Goal: Task Accomplishment & Management: Manage account settings

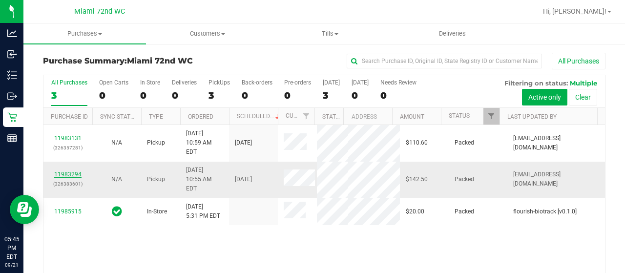
click at [60, 171] on link "11983294" at bounding box center [67, 174] width 27 height 7
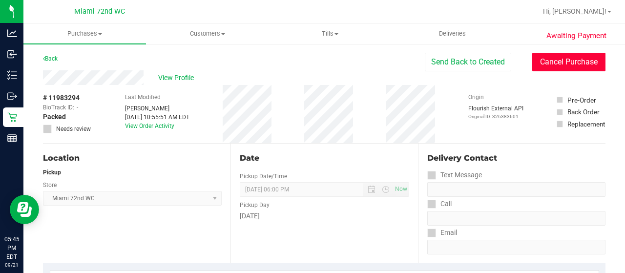
click at [570, 65] on button "Cancel Purchase" at bounding box center [568, 62] width 73 height 19
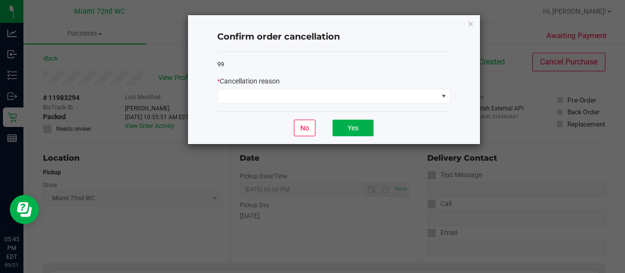
click at [539, 105] on ngb-modal-window "Confirm order cancellation 99 * Cancellation reason No Yes" at bounding box center [316, 136] width 632 height 273
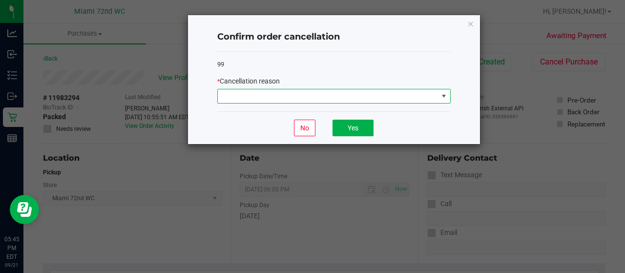
click at [410, 95] on span at bounding box center [328, 96] width 220 height 14
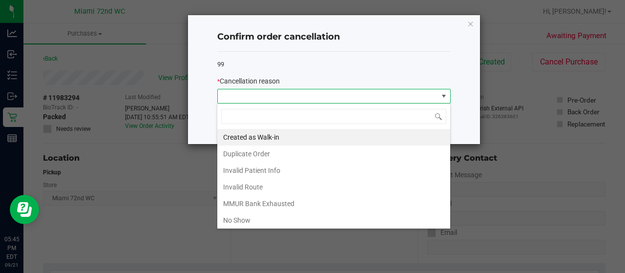
scroll to position [14, 233]
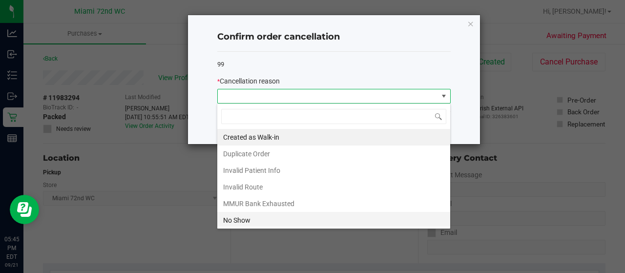
click at [247, 217] on li "No Show" at bounding box center [333, 220] width 233 height 17
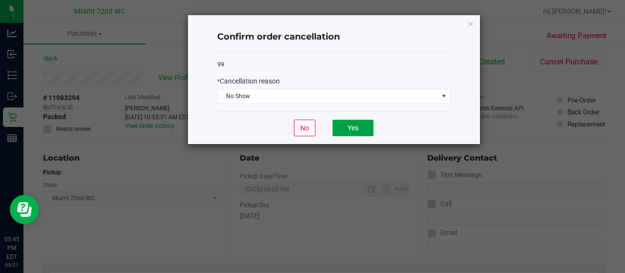
click at [355, 130] on button "Yes" at bounding box center [353, 128] width 41 height 17
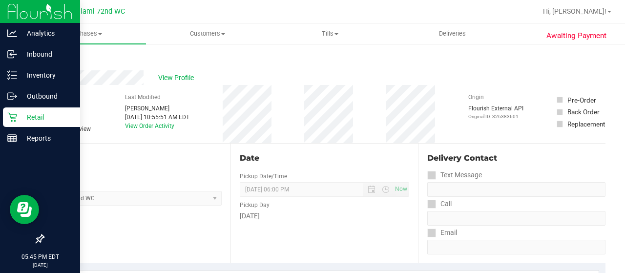
click at [17, 120] on p "Retail" at bounding box center [46, 117] width 59 height 12
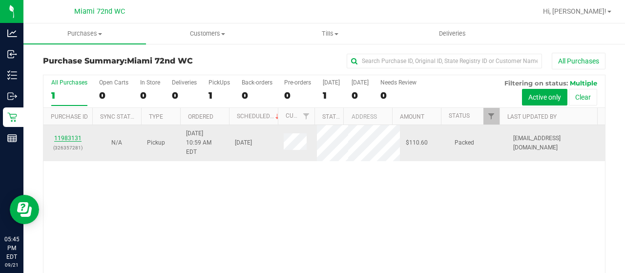
click at [68, 135] on link "11983131" at bounding box center [67, 138] width 27 height 7
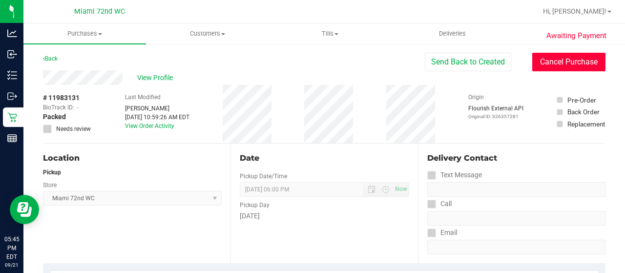
click at [565, 57] on button "Cancel Purchase" at bounding box center [568, 62] width 73 height 19
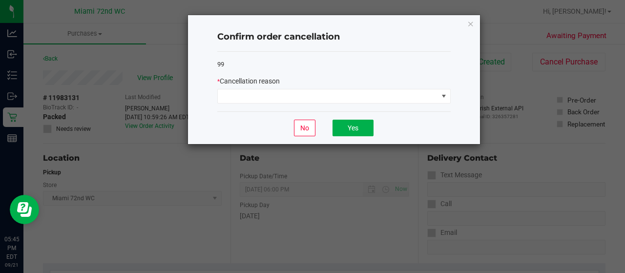
click at [352, 86] on div "* Cancellation reason" at bounding box center [333, 81] width 233 height 10
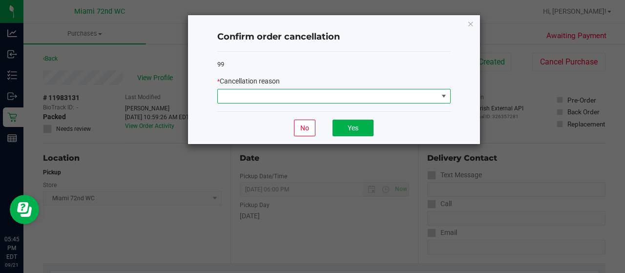
click at [338, 90] on span at bounding box center [328, 96] width 220 height 14
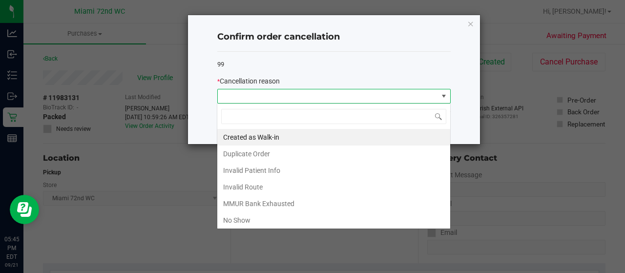
scroll to position [14, 233]
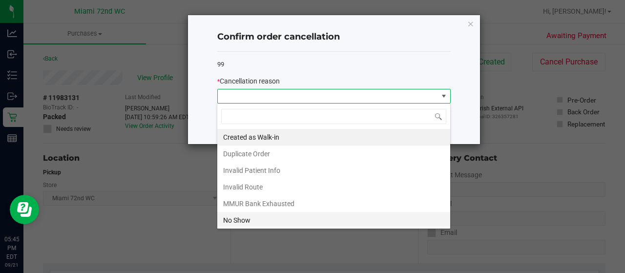
click at [232, 220] on li "No Show" at bounding box center [333, 220] width 233 height 17
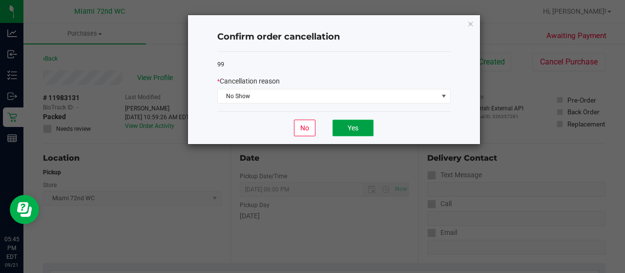
click at [354, 128] on button "Yes" at bounding box center [353, 128] width 41 height 17
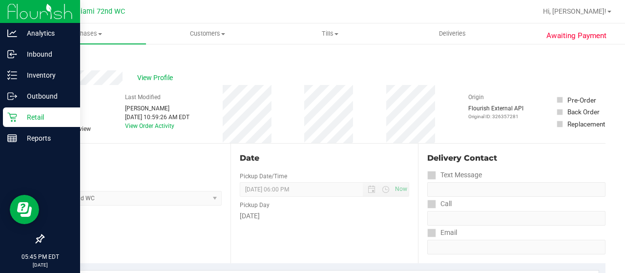
click at [18, 120] on p "Retail" at bounding box center [46, 117] width 59 height 12
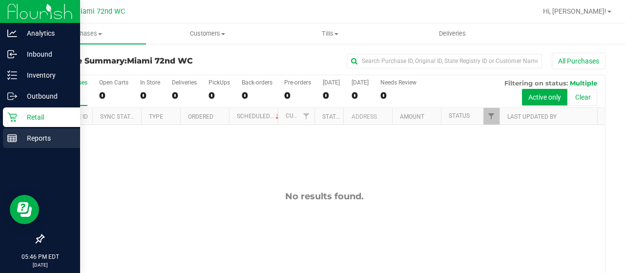
click at [27, 142] on p "Reports" at bounding box center [46, 138] width 59 height 12
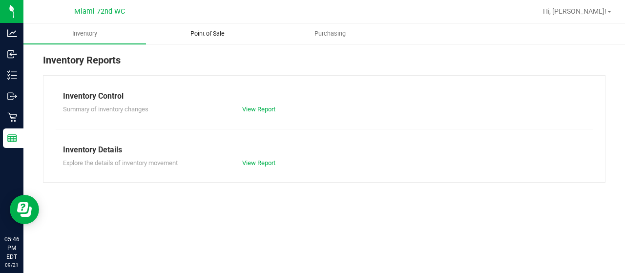
click at [206, 33] on span "Point of Sale" at bounding box center [207, 33] width 61 height 9
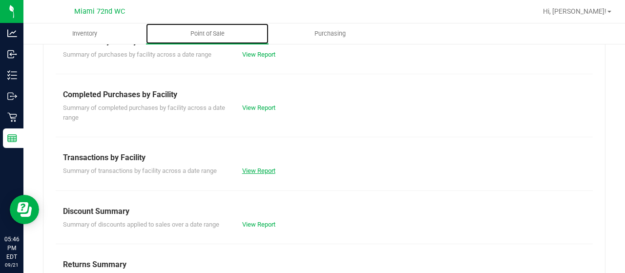
scroll to position [216, 0]
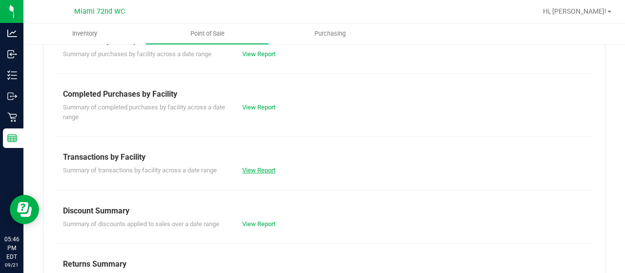
click at [252, 171] on link "View Report" at bounding box center [258, 170] width 33 height 7
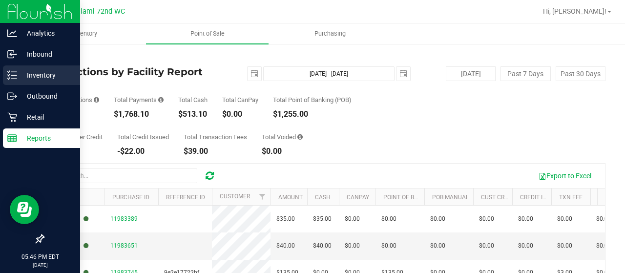
click at [49, 73] on p "Inventory" at bounding box center [46, 75] width 59 height 12
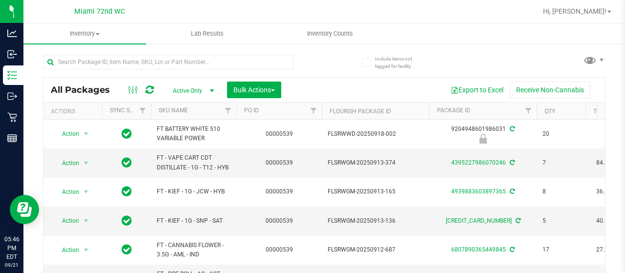
click at [194, 104] on th "SKU Name" at bounding box center [193, 111] width 85 height 17
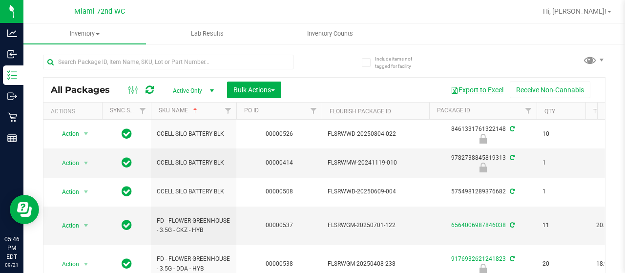
click at [473, 88] on button "Export to Excel" at bounding box center [476, 90] width 65 height 17
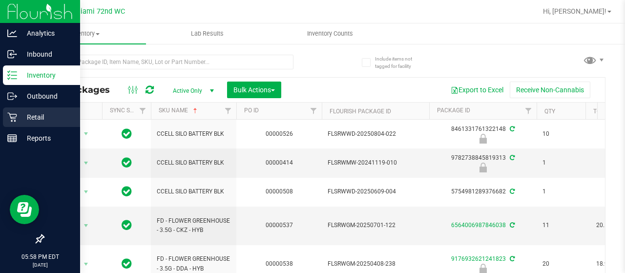
click at [22, 120] on p "Retail" at bounding box center [46, 117] width 59 height 12
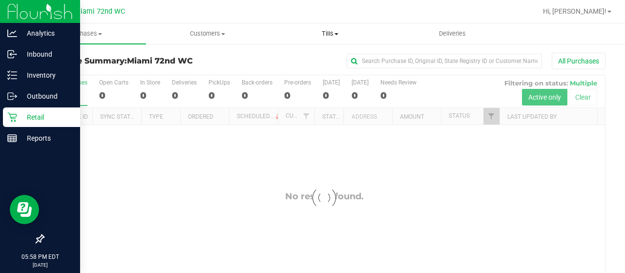
click at [328, 32] on span "Tills" at bounding box center [330, 33] width 122 height 9
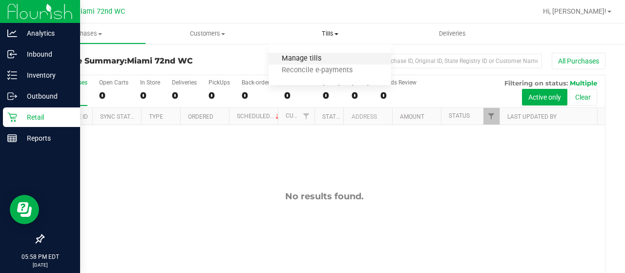
click at [298, 60] on span "Manage tills" at bounding box center [302, 59] width 66 height 8
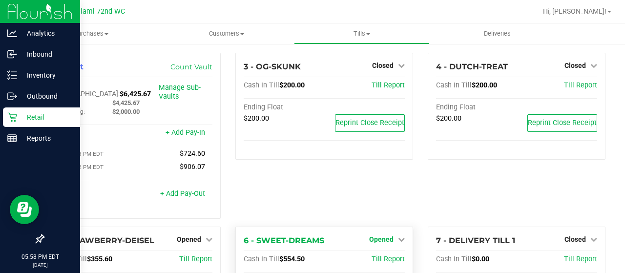
click at [393, 235] on link "Opened" at bounding box center [387, 239] width 36 height 8
click at [379, 255] on link "Close Till" at bounding box center [383, 259] width 26 height 8
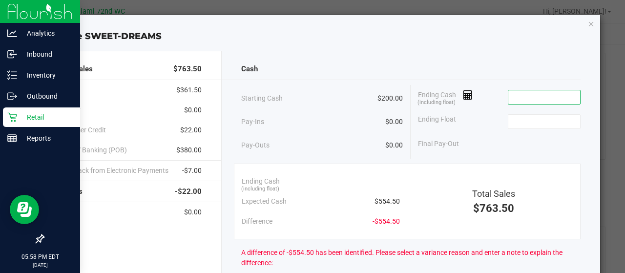
click at [543, 98] on input at bounding box center [544, 97] width 72 height 14
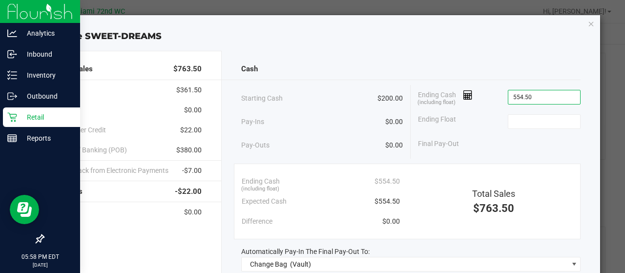
type input "$554.50"
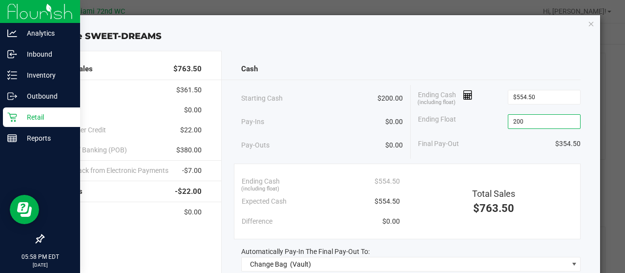
type input "$200.00"
click at [344, 146] on div "Pay-Outs $0.00" at bounding box center [322, 145] width 162 height 27
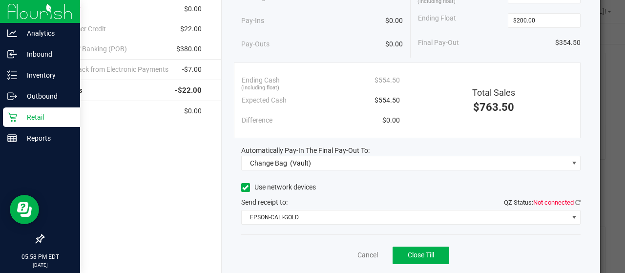
scroll to position [102, 0]
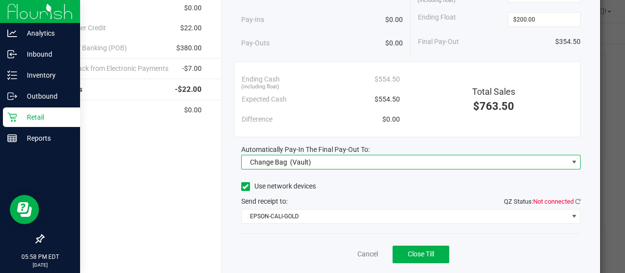
click at [343, 162] on span "Change Bag (Vault)" at bounding box center [405, 162] width 327 height 14
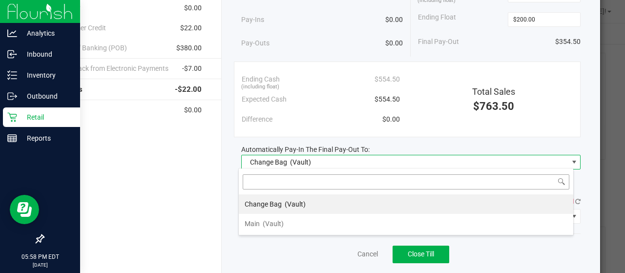
scroll to position [14, 335]
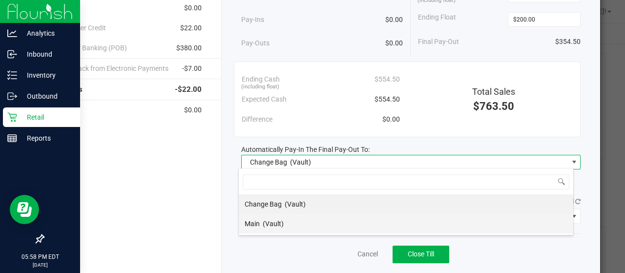
click at [315, 215] on li "Main (Vault)" at bounding box center [406, 224] width 334 height 20
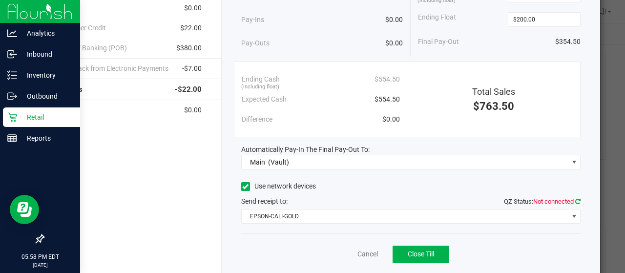
click at [575, 200] on icon at bounding box center [577, 201] width 5 height 6
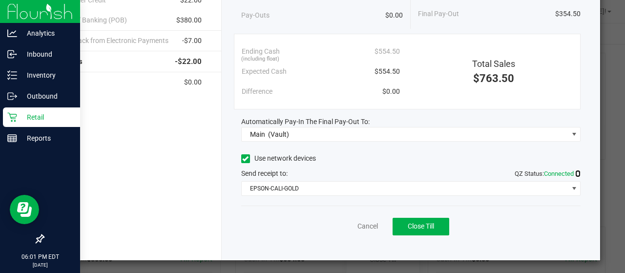
scroll to position [0, 0]
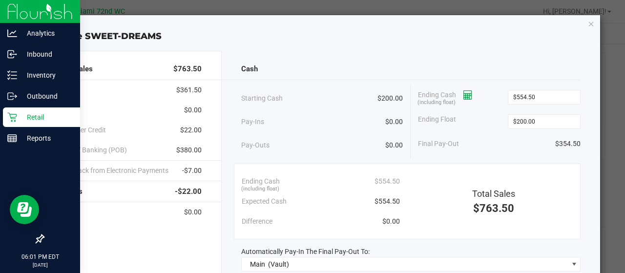
click at [463, 94] on icon at bounding box center [467, 95] width 9 height 7
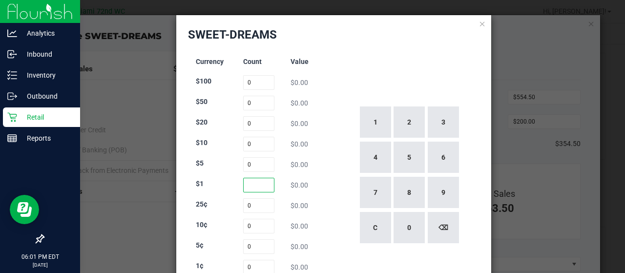
click at [264, 188] on input at bounding box center [259, 185] width 32 height 15
type input "189"
type input "12"
type input "52"
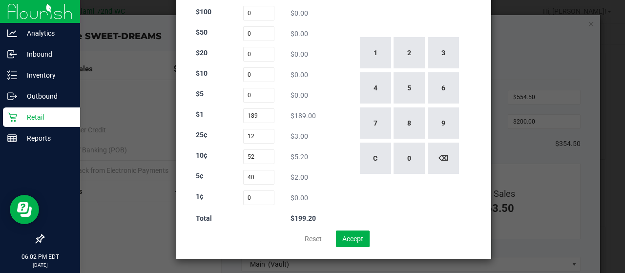
click at [323, 133] on div "Currency Count Value $100 0 $0.00 $50 0 $0.00 $20 0 $0.00 $10 0 $0.00 $5 0 $0.0…" at bounding box center [259, 106] width 142 height 250
click at [263, 181] on input "40" at bounding box center [259, 177] width 32 height 15
type input "46"
click at [261, 192] on input at bounding box center [259, 197] width 32 height 15
type input "1"
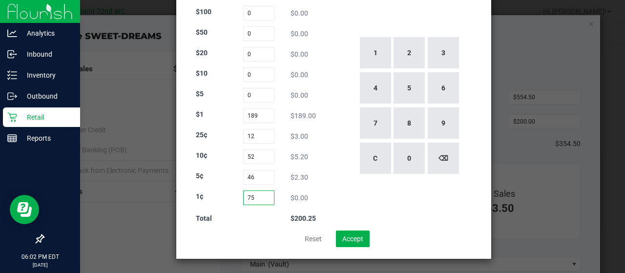
scroll to position [0, 0]
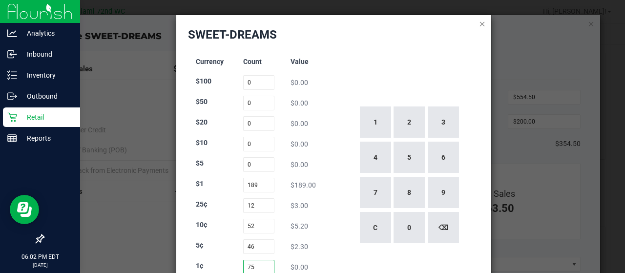
type input "75"
click at [480, 19] on icon at bounding box center [482, 24] width 7 height 12
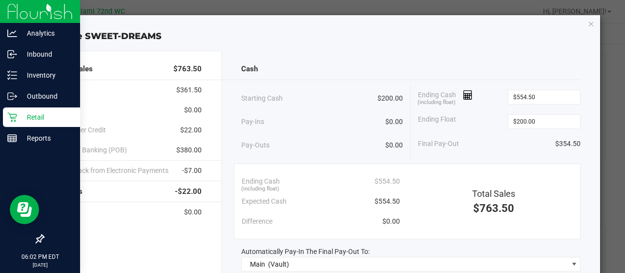
scroll to position [130, 0]
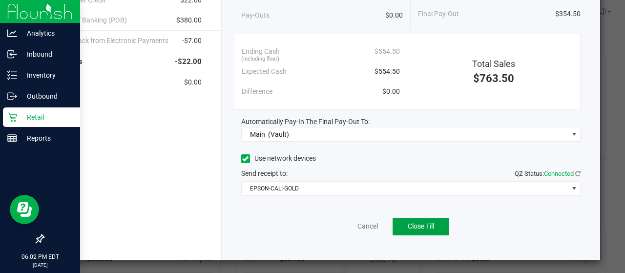
click at [424, 227] on span "Close Till" at bounding box center [421, 226] width 26 height 8
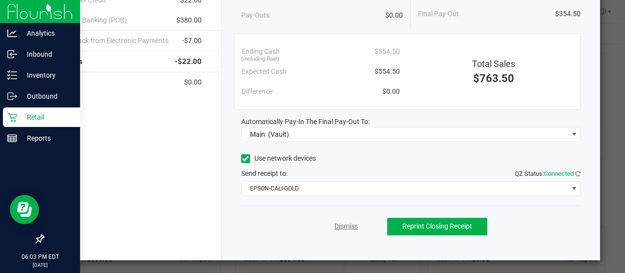
click at [335, 224] on link "Dismiss" at bounding box center [345, 226] width 23 height 10
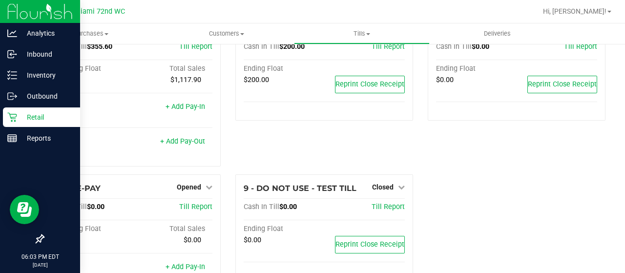
scroll to position [228, 0]
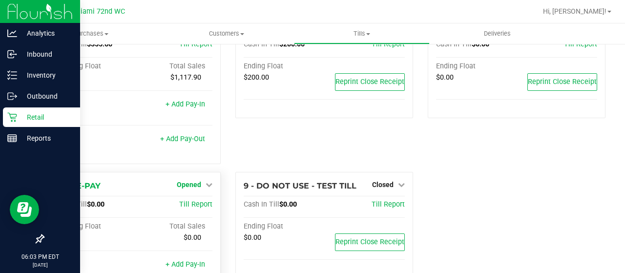
click at [201, 181] on link "Opened" at bounding box center [195, 185] width 36 height 8
click at [191, 201] on link "Close Till" at bounding box center [190, 205] width 26 height 8
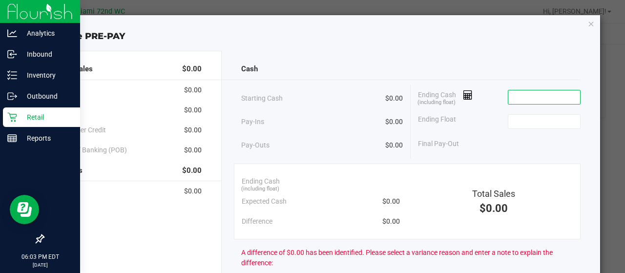
click at [531, 90] on input at bounding box center [544, 97] width 72 height 14
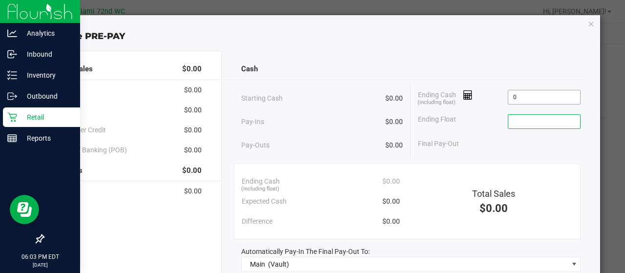
type input "$0.00"
click at [411, 122] on div "Ending Cash (including float) $0.00 Ending Float $0.00 Final Pay-Out $0.00" at bounding box center [496, 119] width 170 height 69
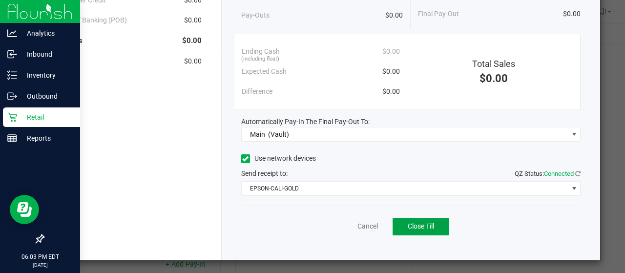
click at [416, 224] on span "Close Till" at bounding box center [421, 226] width 26 height 8
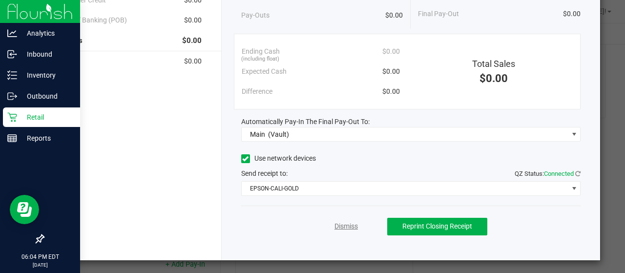
click at [340, 224] on link "Dismiss" at bounding box center [345, 226] width 23 height 10
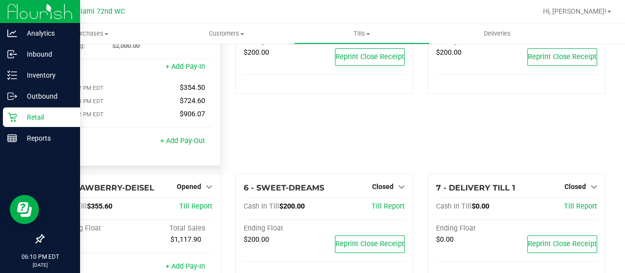
scroll to position [66, 0]
click at [196, 182] on span "Opened" at bounding box center [189, 186] width 24 height 8
click at [194, 202] on link "Close Till" at bounding box center [190, 206] width 26 height 8
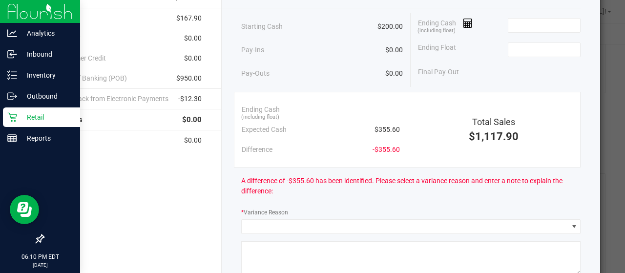
scroll to position [58, 0]
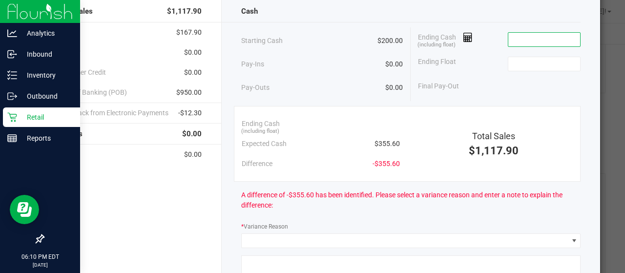
click at [522, 35] on input at bounding box center [544, 40] width 72 height 14
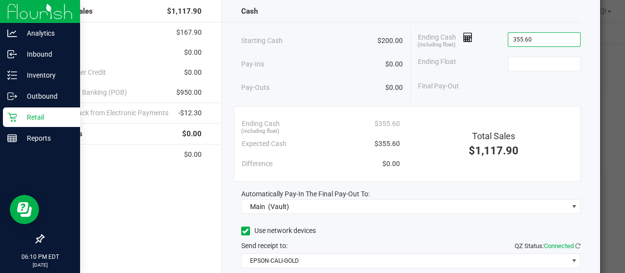
type input "$355.60"
click at [324, 30] on div "Starting Cash $200.00" at bounding box center [322, 40] width 162 height 27
click at [541, 66] on input at bounding box center [544, 64] width 72 height 14
type input "$200.00"
click at [365, 53] on div "Starting Cash $200.00" at bounding box center [322, 40] width 162 height 27
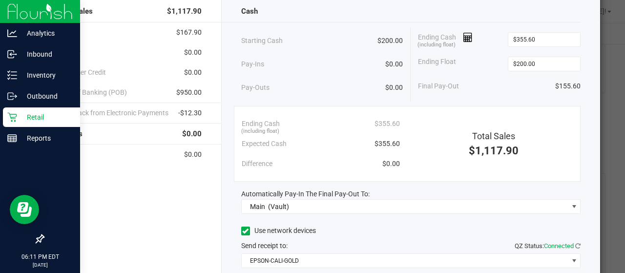
drag, startPoint x: 365, startPoint y: 53, endPoint x: 328, endPoint y: 61, distance: 37.9
click at [328, 61] on div "Pay-Ins $0.00" at bounding box center [322, 64] width 162 height 20
click at [463, 39] on icon at bounding box center [467, 37] width 9 height 7
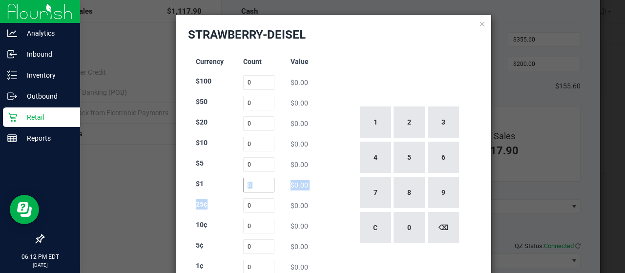
drag, startPoint x: 254, startPoint y: 193, endPoint x: 256, endPoint y: 188, distance: 5.7
click at [256, 188] on div "Currency Count Value $100 0 $0.00 $50 0 $0.00 $20 0 $0.00 $10 0 $0.00 $5 0 $0.0…" at bounding box center [259, 175] width 142 height 250
click at [256, 188] on input at bounding box center [259, 185] width 32 height 15
type input "190"
type input "20"
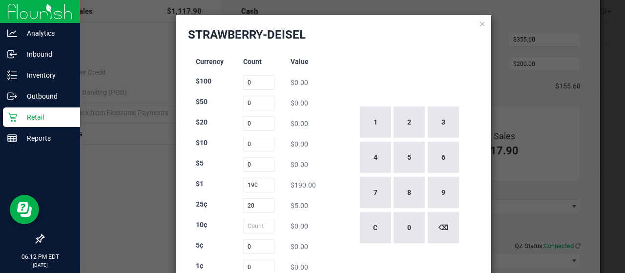
type input "0"
drag, startPoint x: 325, startPoint y: 210, endPoint x: 337, endPoint y: 166, distance: 46.1
click at [337, 166] on div "Currency Count Value $100 0 $0.00 $50 0 $0.00 $20 0 $0.00 $10 0 $0.00 $5 0 $0.0…" at bounding box center [334, 175] width 292 height 250
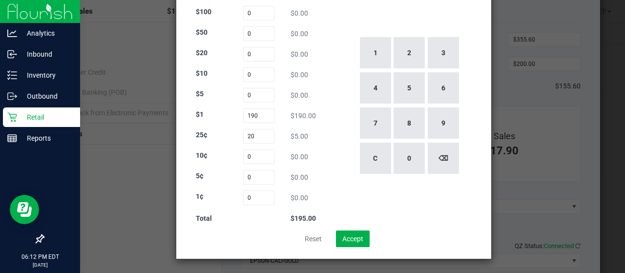
click at [338, 166] on div "1 2 3 4 5 6 7 8 9 C 0 ⌫" at bounding box center [409, 106] width 142 height 250
click at [270, 156] on input at bounding box center [259, 156] width 32 height 15
type input "37"
type input "25"
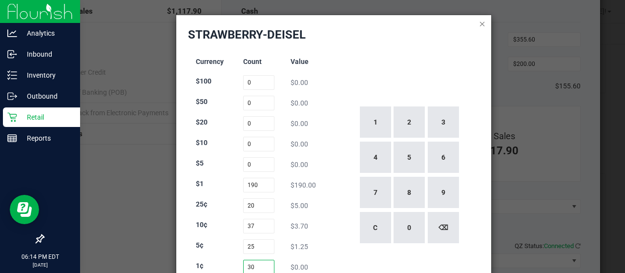
type input "30"
click at [479, 24] on icon at bounding box center [482, 24] width 7 height 12
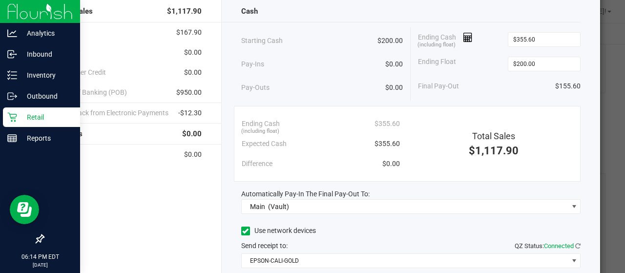
scroll to position [130, 0]
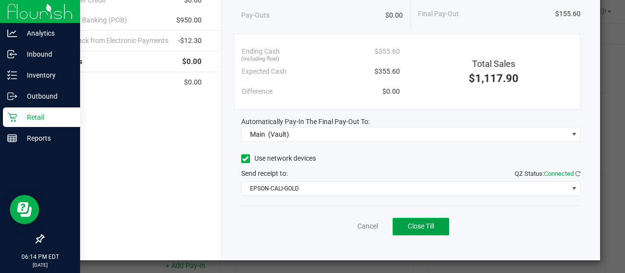
click at [414, 226] on span "Close Till" at bounding box center [421, 226] width 26 height 8
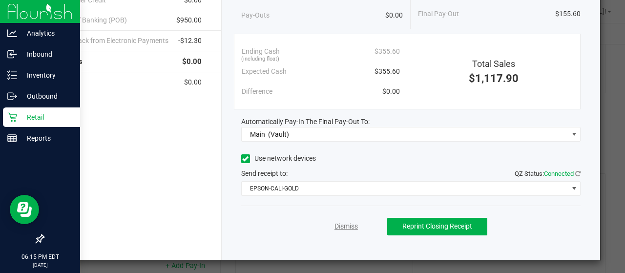
click at [343, 223] on link "Dismiss" at bounding box center [345, 226] width 23 height 10
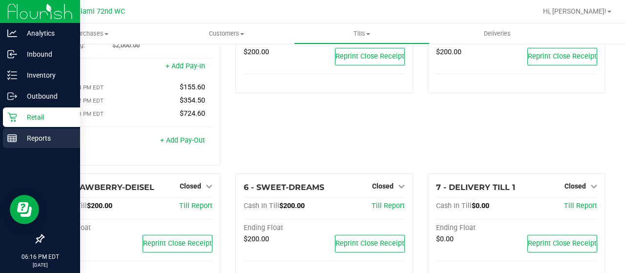
click at [45, 139] on p "Reports" at bounding box center [46, 138] width 59 height 12
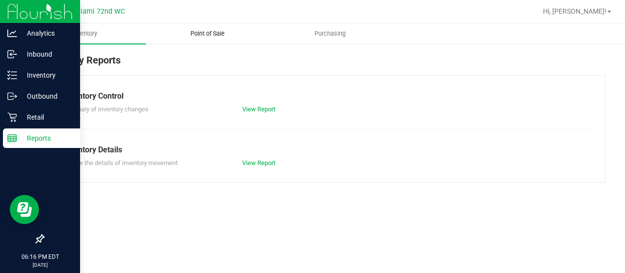
click at [209, 35] on span "Point of Sale" at bounding box center [207, 33] width 61 height 9
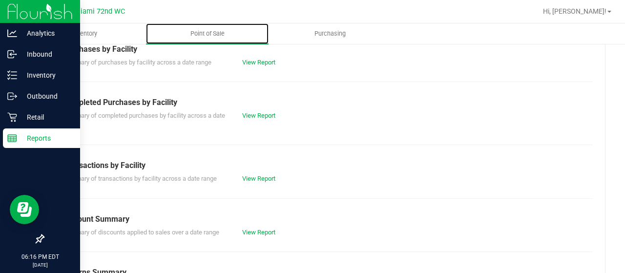
scroll to position [217, 0]
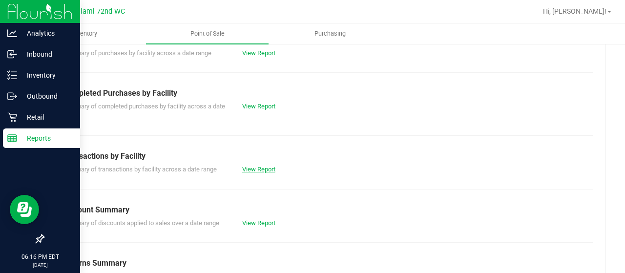
click at [259, 167] on link "View Report" at bounding box center [258, 169] width 33 height 7
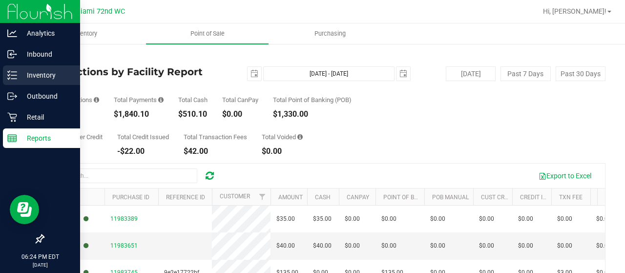
click at [42, 75] on p "Inventory" at bounding box center [46, 75] width 59 height 12
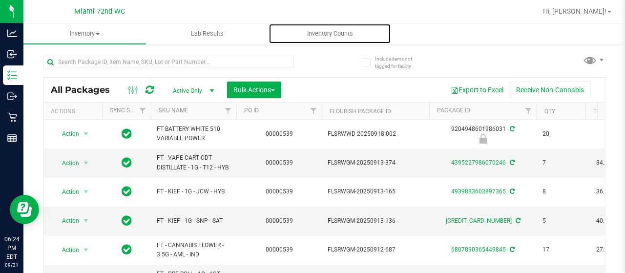
click at [355, 34] on span "Inventory Counts" at bounding box center [330, 33] width 72 height 9
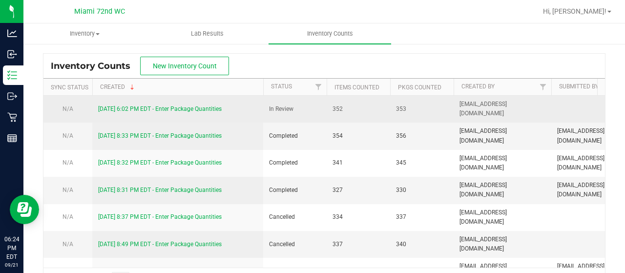
click at [207, 103] on td "[DATE] 6:02 PM EDT - Enter Package Quantities" at bounding box center [177, 109] width 171 height 27
click at [202, 105] on link "[DATE] 6:02 PM EDT - Enter Package Quantities" at bounding box center [160, 108] width 124 height 7
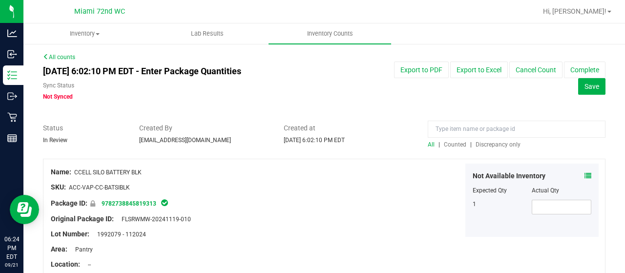
click at [487, 147] on span "Discrepancy only" at bounding box center [498, 144] width 45 height 7
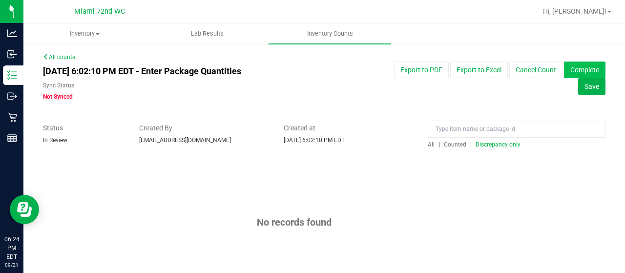
click at [572, 72] on button "Complete" at bounding box center [585, 70] width 42 height 17
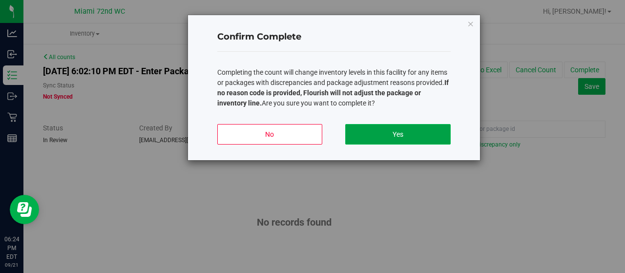
click at [435, 140] on button "Yes" at bounding box center [397, 134] width 105 height 21
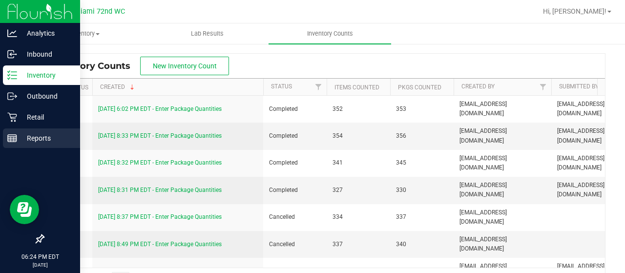
click at [19, 140] on p "Reports" at bounding box center [46, 138] width 59 height 12
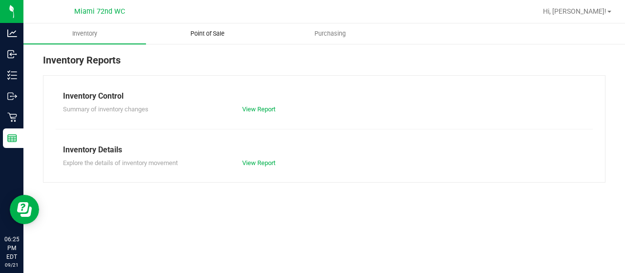
click at [210, 31] on span "Point of Sale" at bounding box center [207, 33] width 61 height 9
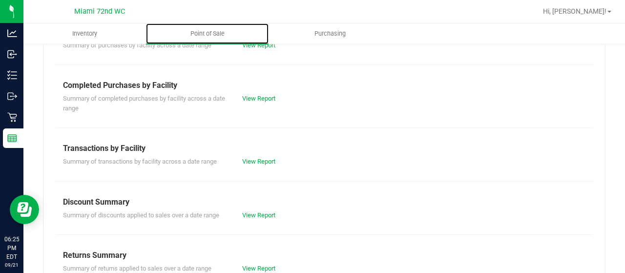
scroll to position [248, 0]
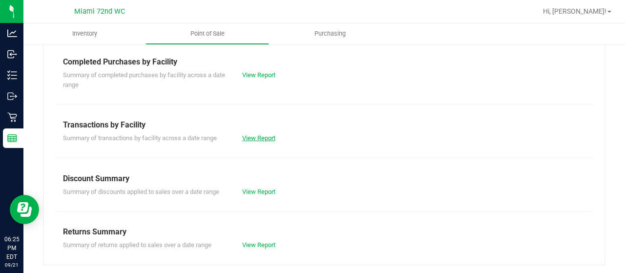
click at [261, 138] on link "View Report" at bounding box center [258, 137] width 33 height 7
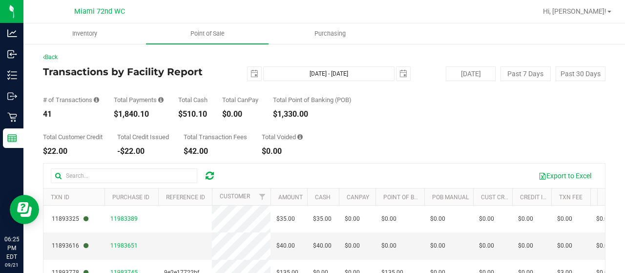
click at [140, 115] on div "$1,840.10" at bounding box center [139, 114] width 50 height 8
copy div "1,840.10"
click at [253, 75] on span "select" at bounding box center [254, 74] width 8 height 8
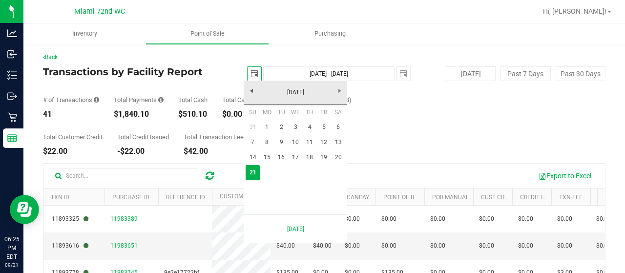
scroll to position [0, 24]
click at [268, 154] on link "15" at bounding box center [267, 157] width 14 height 15
type input "[DATE]"
type input "[DATE] - [DATE]"
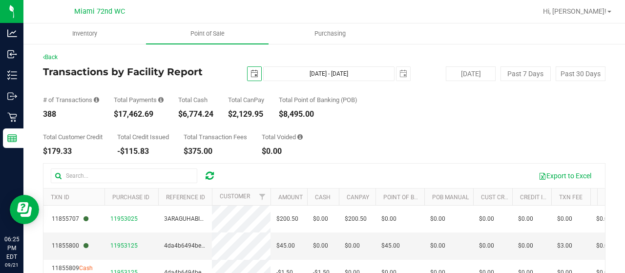
click at [144, 118] on div "$17,462.69" at bounding box center [139, 114] width 50 height 8
copy div "17,462.69"
click at [255, 74] on span "select" at bounding box center [255, 74] width 14 height 14
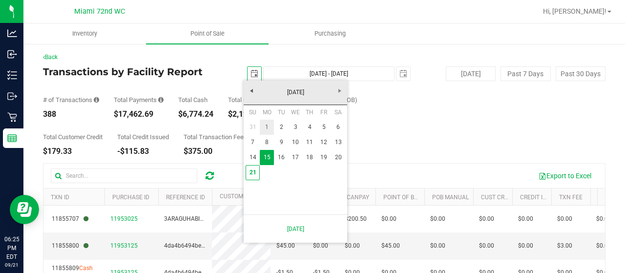
click at [269, 126] on link "1" at bounding box center [267, 127] width 14 height 15
type input "[DATE]"
type input "[DATE] - [DATE]"
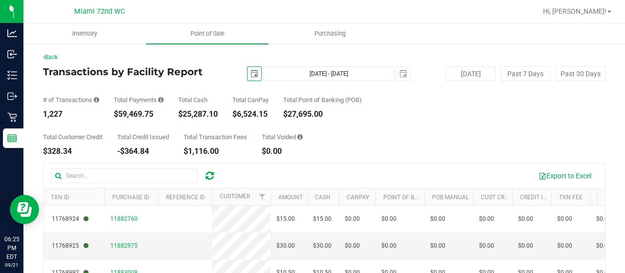
click at [131, 117] on div "$59,469.75" at bounding box center [139, 114] width 50 height 8
copy div "59,469.75"
click at [211, 36] on span "Point of Sale" at bounding box center [207, 33] width 61 height 9
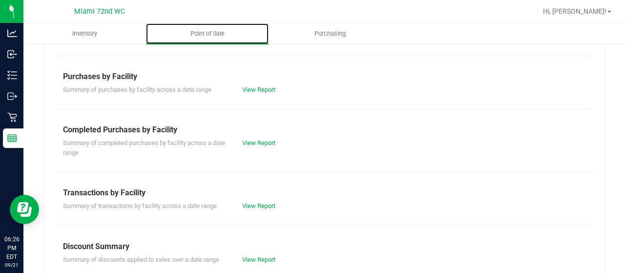
scroll to position [181, 0]
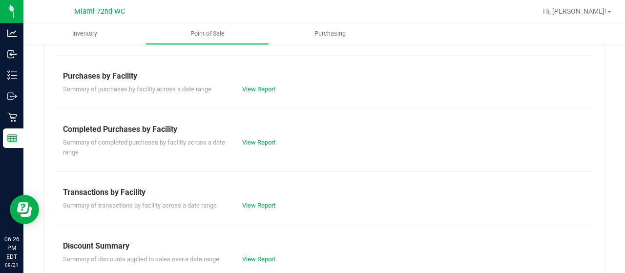
click at [255, 147] on div "Summary of completed purchases by facility across a date range View Report" at bounding box center [324, 145] width 537 height 21
click at [256, 144] on link "View Report" at bounding box center [258, 142] width 33 height 7
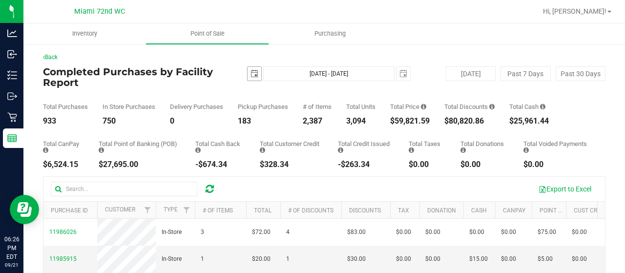
click at [250, 78] on span "select" at bounding box center [255, 74] width 14 height 14
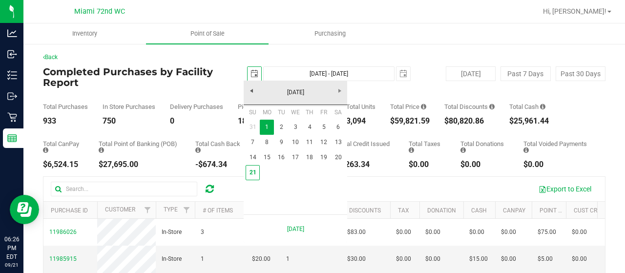
scroll to position [0, 24]
click at [256, 172] on link "21" at bounding box center [253, 172] width 14 height 15
type input "[DATE]"
type input "[DATE] - [DATE]"
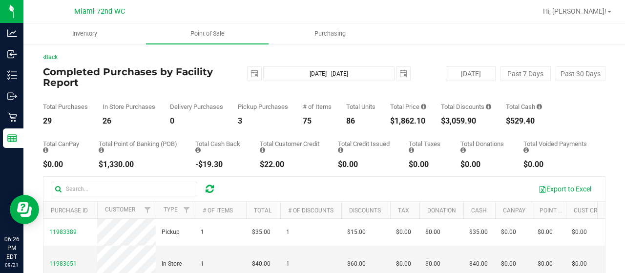
click at [461, 122] on div "$3,059.90" at bounding box center [466, 121] width 50 height 8
copy div "3,059.90"
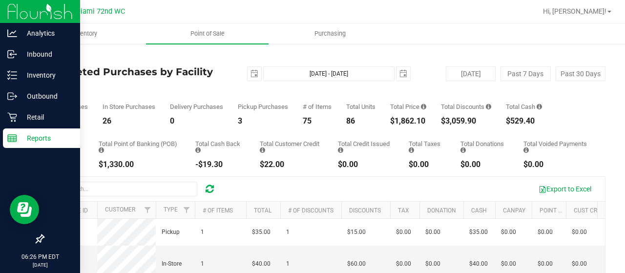
click at [36, 135] on p "Reports" at bounding box center [46, 138] width 59 height 12
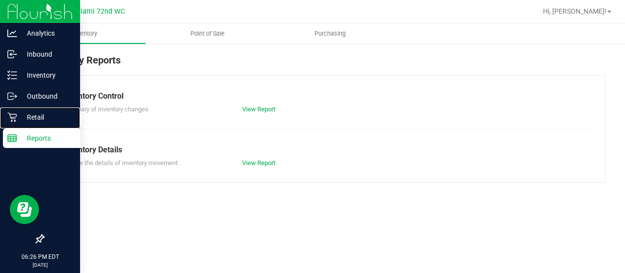
click at [37, 121] on p "Retail" at bounding box center [46, 117] width 59 height 12
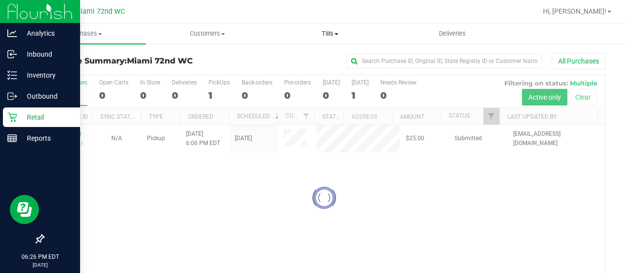
click at [336, 34] on span at bounding box center [336, 34] width 4 height 2
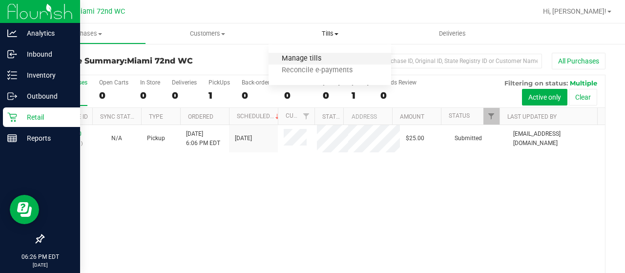
click at [308, 56] on span "Manage tills" at bounding box center [302, 59] width 66 height 8
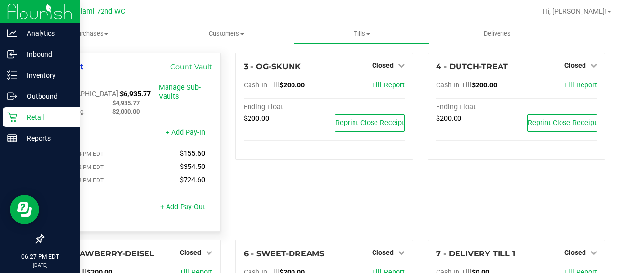
click at [120, 90] on span "$6,935.77" at bounding box center [135, 94] width 31 height 8
copy span "6,935.77"
click at [606, 15] on link "Hi, [PERSON_NAME]!" at bounding box center [577, 11] width 76 height 10
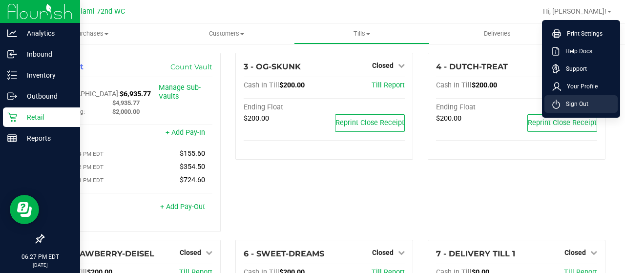
click at [575, 101] on span "Sign Out" at bounding box center [574, 104] width 28 height 10
